Goal: Check status: Check status

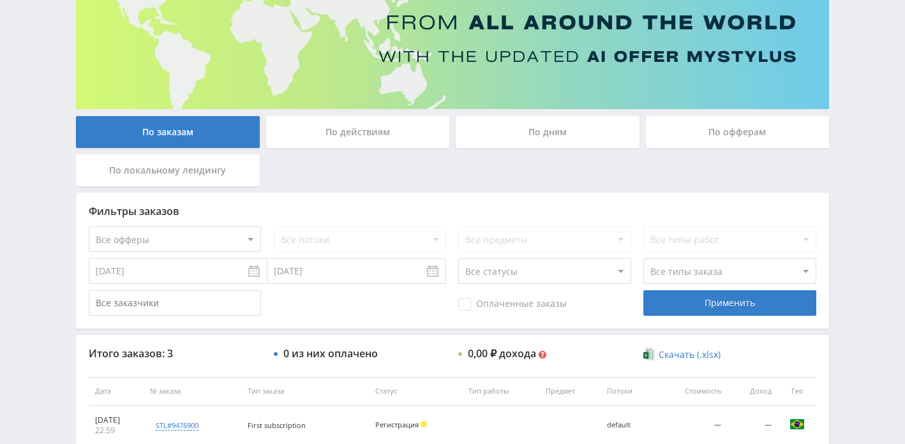
scroll to position [115, 0]
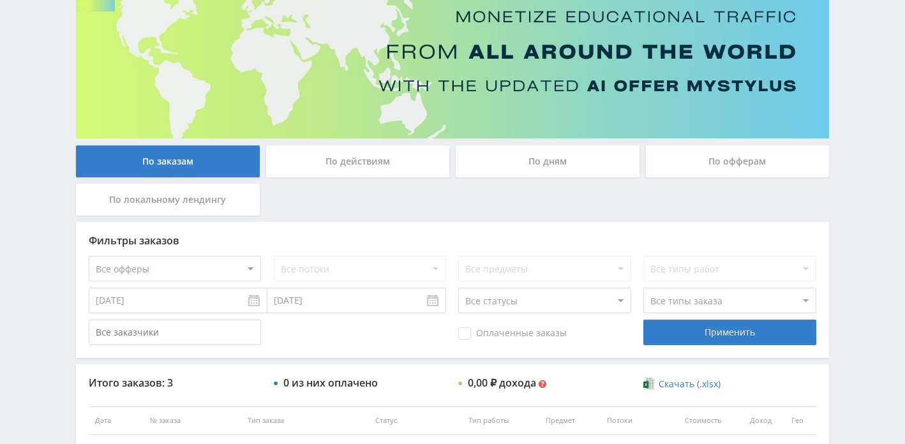
click at [557, 163] on div "По дням" at bounding box center [548, 161] width 184 height 32
click at [0, 0] on input "По дням" at bounding box center [0, 0] width 0 height 0
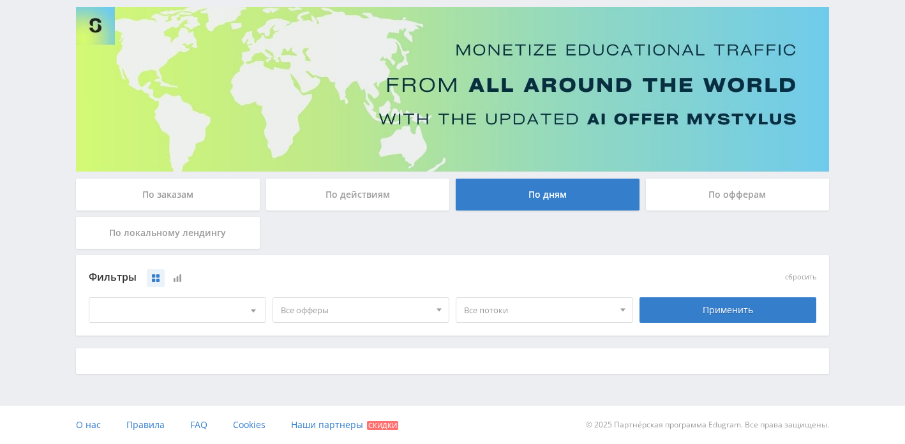
scroll to position [82, 0]
click at [237, 302] on div "[DATE] — [DATE]" at bounding box center [177, 311] width 176 height 24
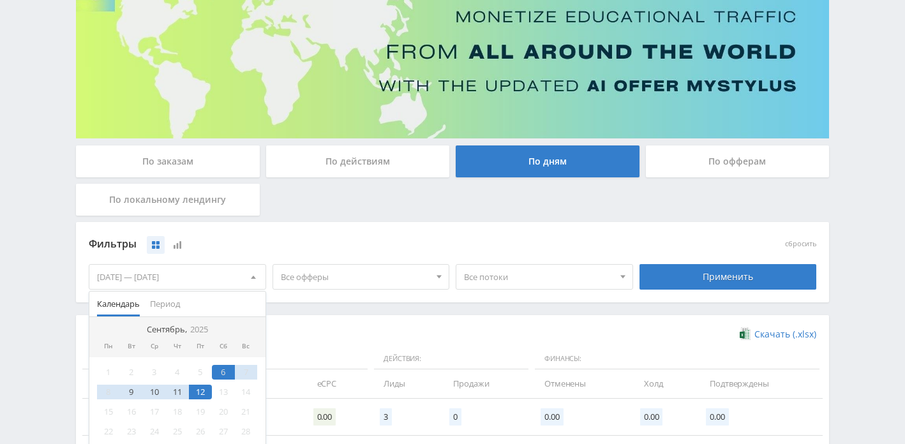
click at [203, 394] on div "12" at bounding box center [200, 392] width 23 height 15
click at [167, 392] on div "11" at bounding box center [177, 392] width 23 height 15
click at [197, 392] on div "12" at bounding box center [200, 392] width 23 height 15
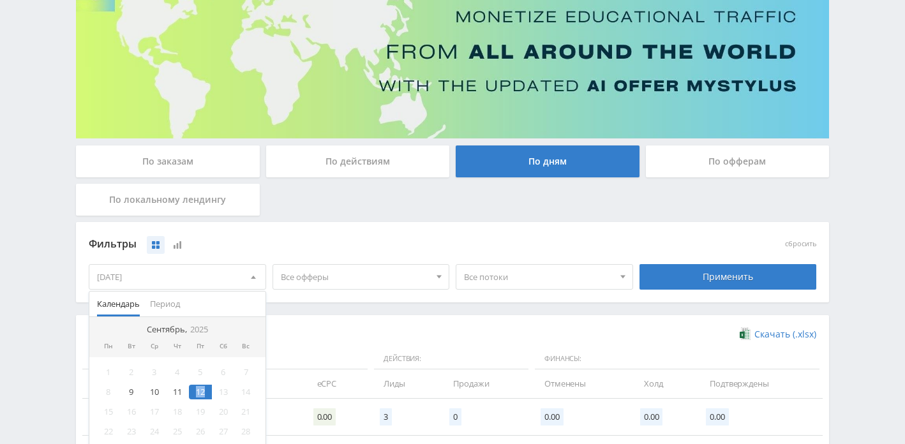
click at [197, 392] on div "12" at bounding box center [200, 392] width 23 height 15
click at [675, 285] on div "Применить" at bounding box center [727, 277] width 177 height 26
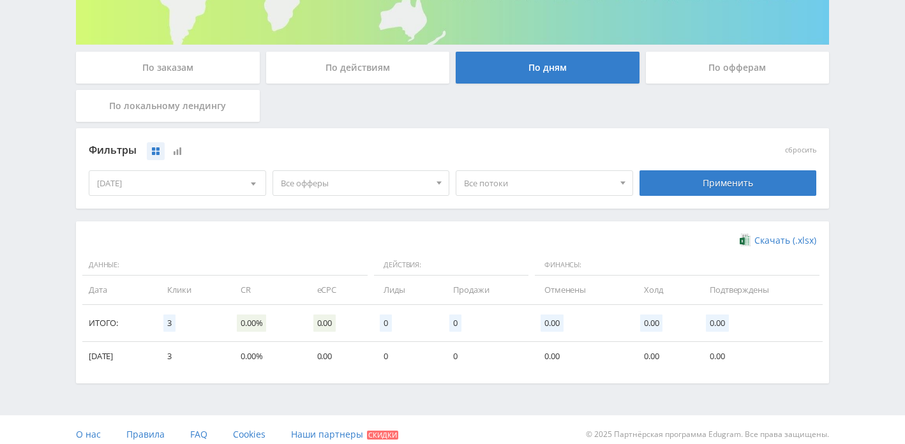
scroll to position [214, 0]
